Goal: Task Accomplishment & Management: Manage account settings

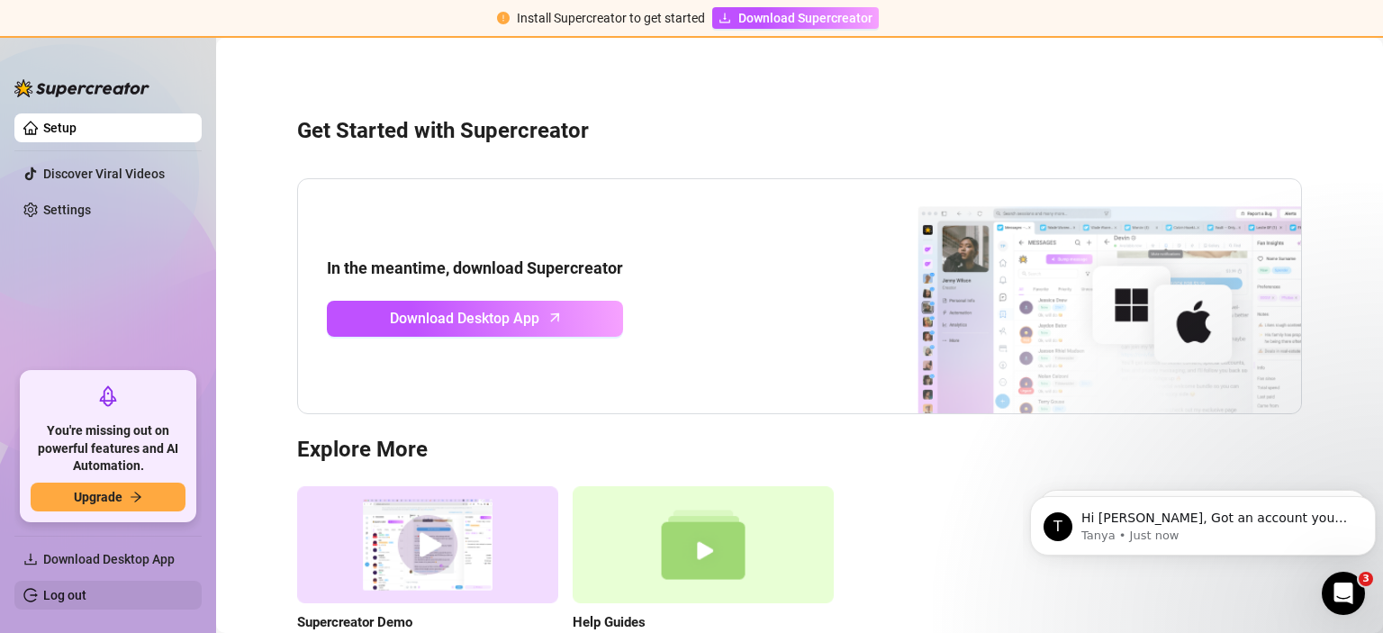
click at [81, 592] on link "Log out" at bounding box center [64, 595] width 43 height 14
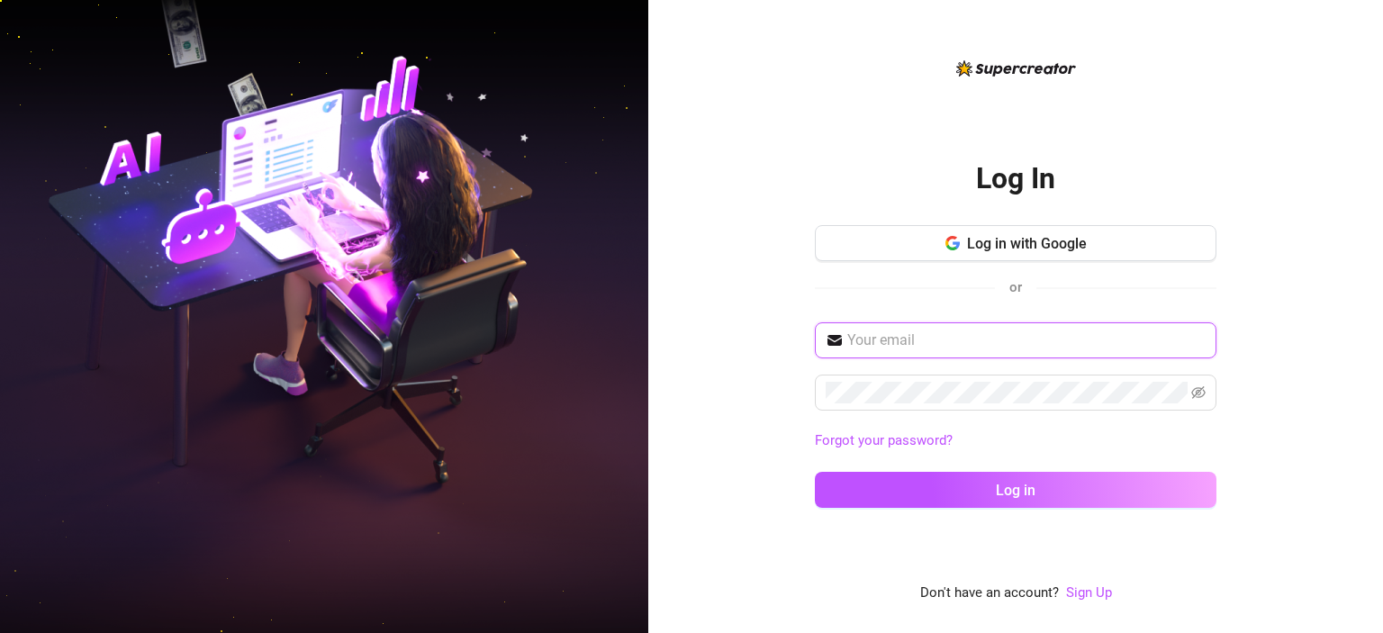
paste input "[EMAIL_ADDRESS][DOMAIN_NAME]"
click at [934, 351] on input "[EMAIL_ADDRESS][DOMAIN_NAME]" at bounding box center [1026, 340] width 358 height 22
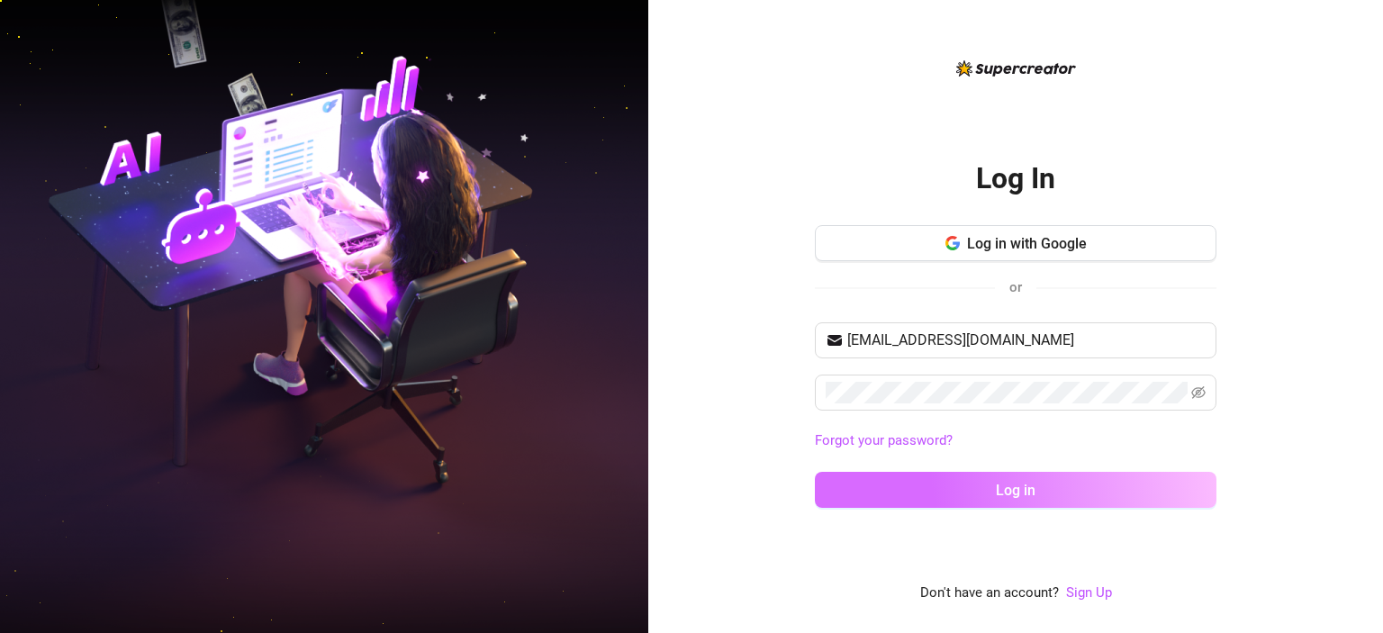
click at [1017, 483] on span "Log in" at bounding box center [1016, 490] width 40 height 17
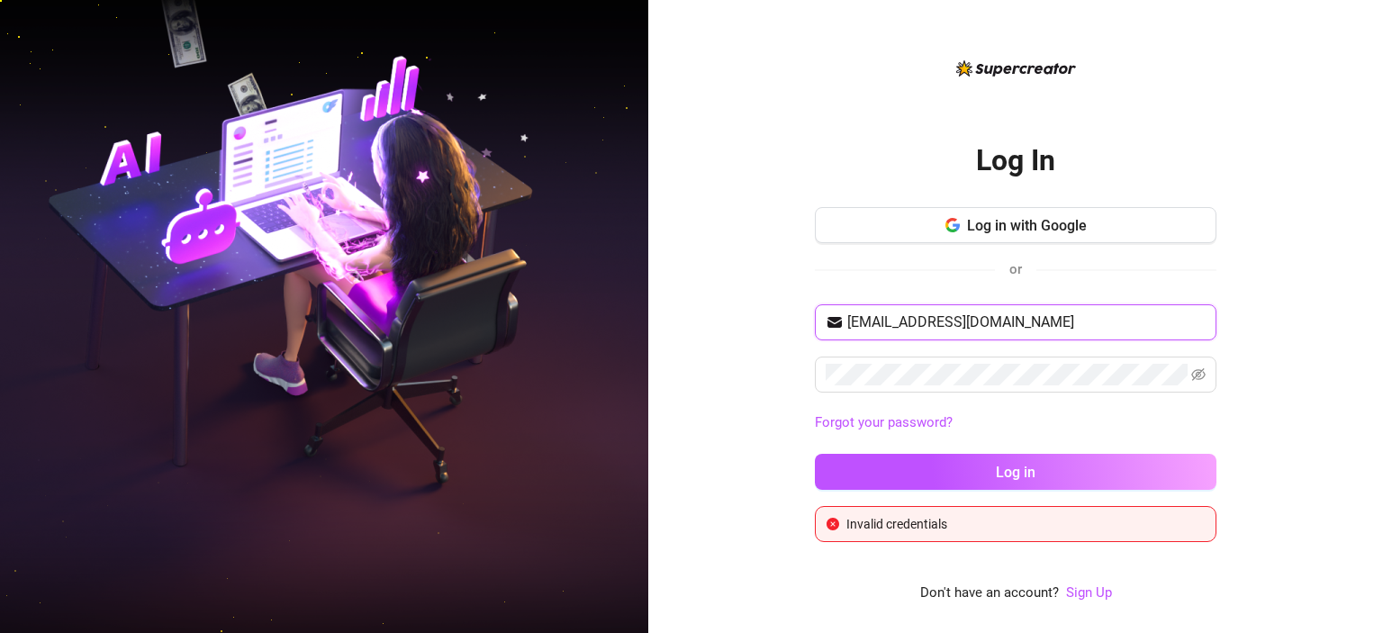
click at [939, 324] on input "[EMAIL_ADDRESS][DOMAIN_NAME]" at bounding box center [1026, 322] width 358 height 22
paste input "[PERSON_NAME][EMAIL_ADDRESS][PERSON_NAME][DOMAIN_NAME]"
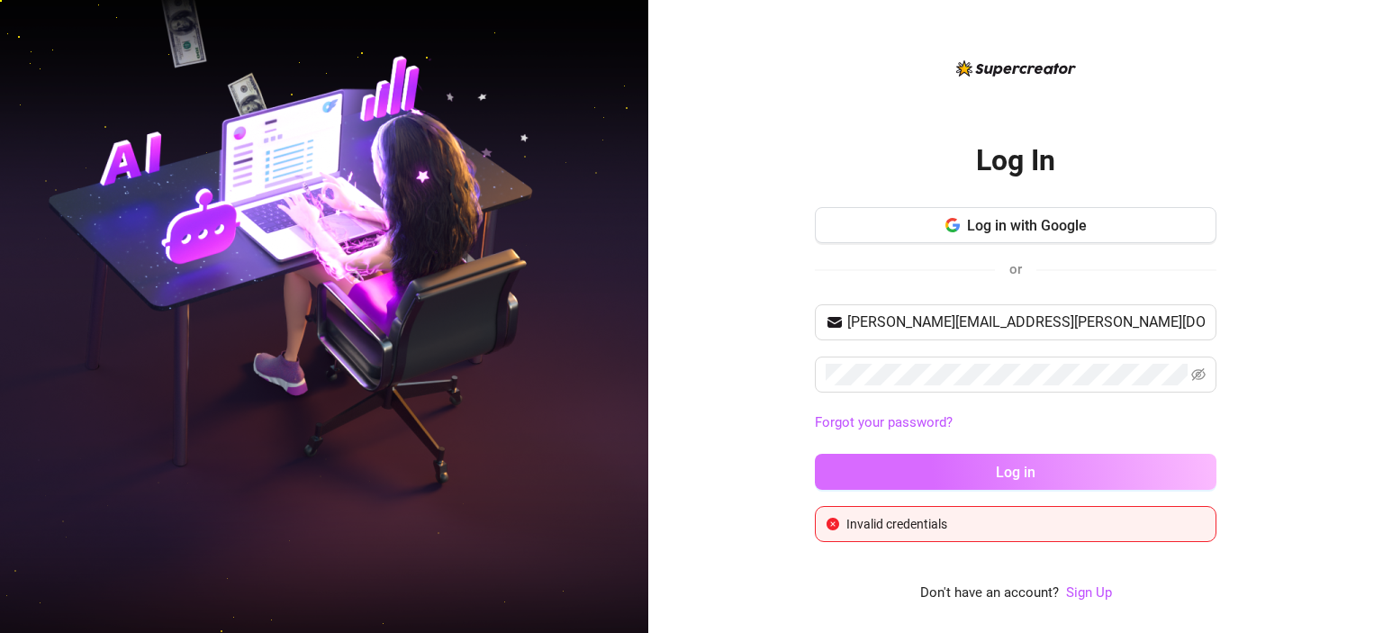
click at [1013, 470] on span "Log in" at bounding box center [1016, 472] width 40 height 17
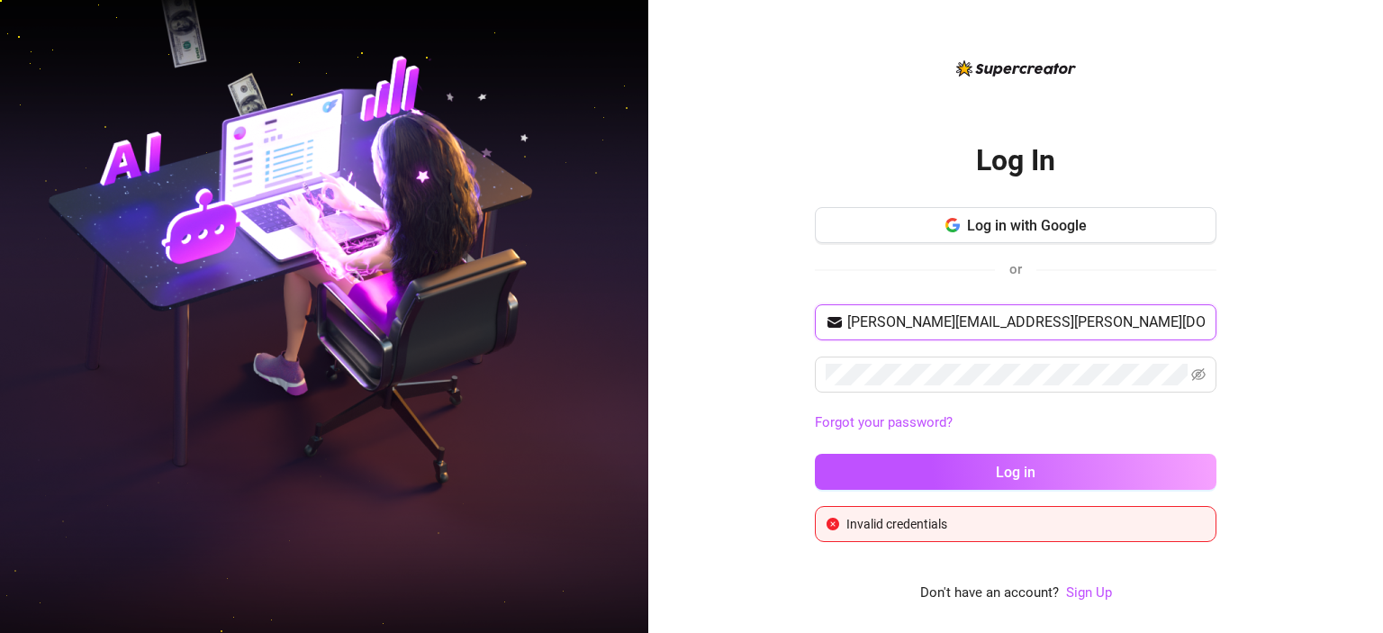
click at [989, 322] on input "[PERSON_NAME][EMAIL_ADDRESS][PERSON_NAME][DOMAIN_NAME]" at bounding box center [1026, 322] width 358 height 22
paste input "[EMAIL_ADDRESS][DOMAIN_NAME]"
type input "[EMAIL_ADDRESS][DOMAIN_NAME]"
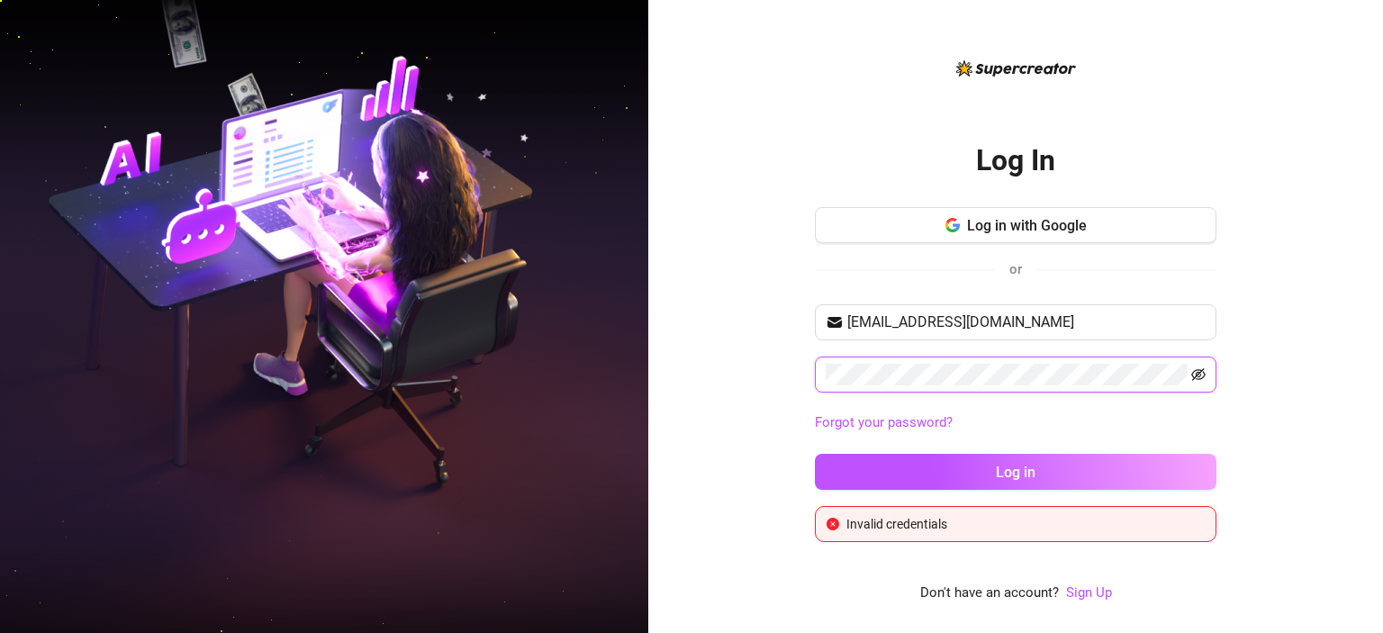
click at [1204, 379] on icon "eye-invisible" at bounding box center [1198, 374] width 14 height 14
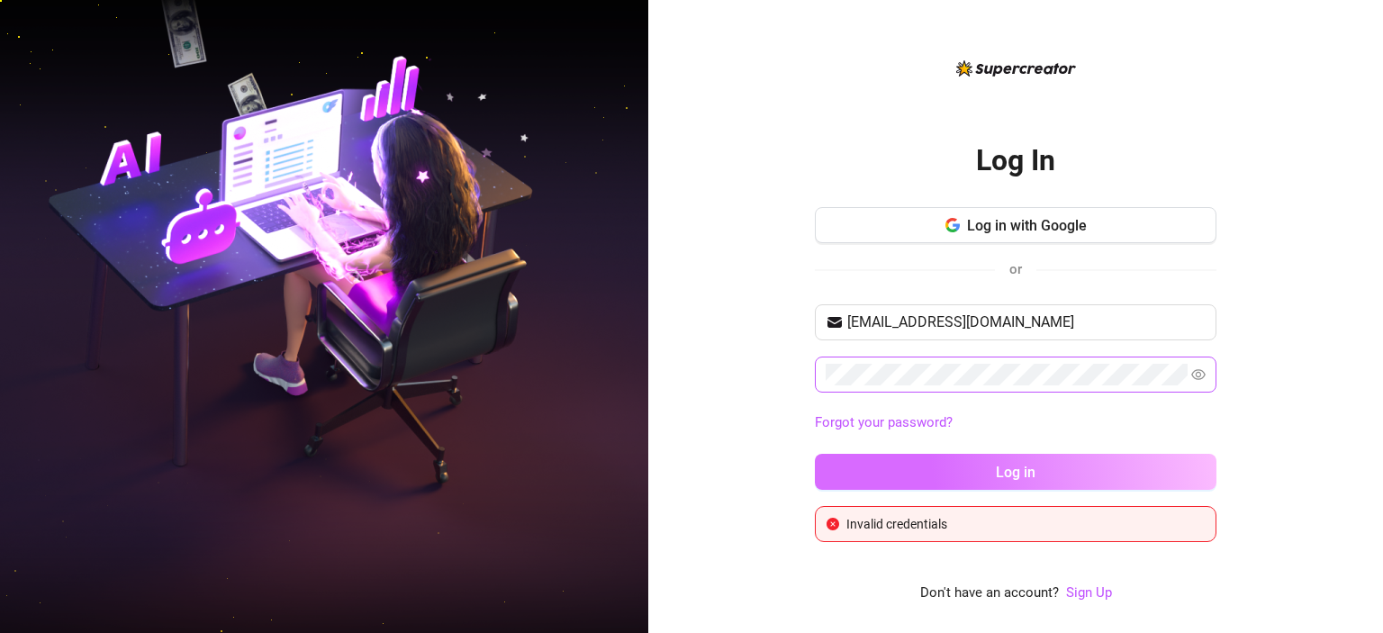
click at [1033, 477] on span "Log in" at bounding box center [1016, 472] width 40 height 17
